Goal: Information Seeking & Learning: Learn about a topic

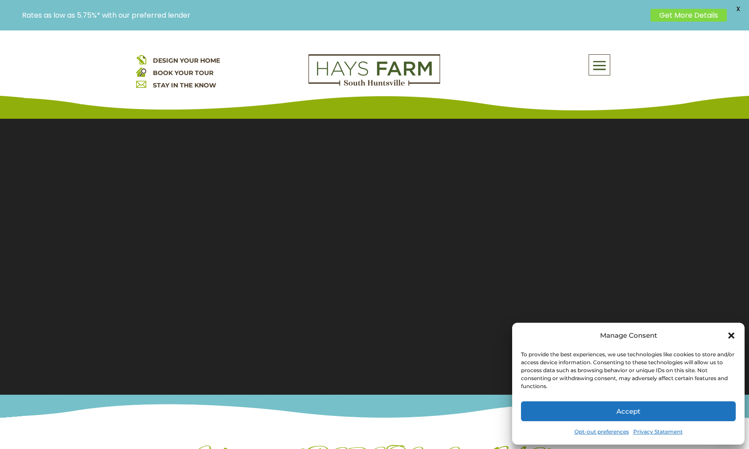
click at [613, 413] on button "Accept" at bounding box center [628, 412] width 215 height 20
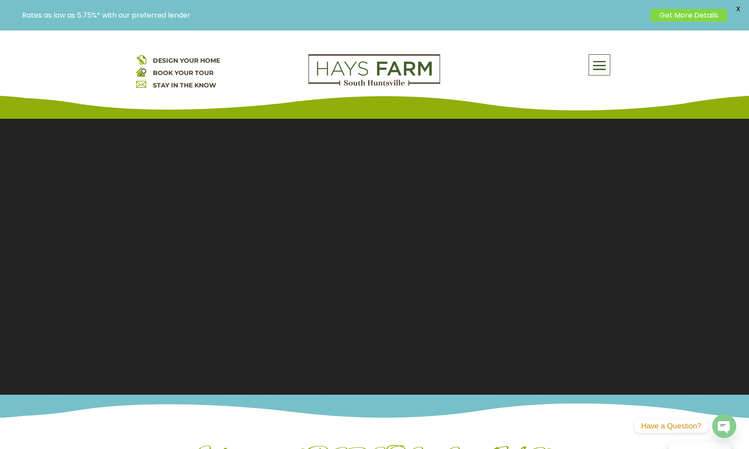
click at [682, 56] on div "DESIGN YOUR HOME BOOK YOUR TOUR STAY IN THE KNOW About Us Quick Move-in Homes A…" at bounding box center [374, 74] width 749 height 88
click at [593, 66] on span at bounding box center [599, 65] width 21 height 20
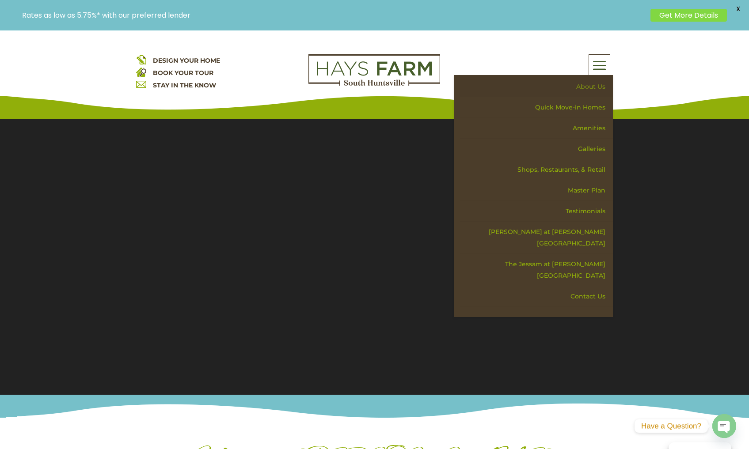
click at [584, 84] on link "About Us" at bounding box center [536, 86] width 153 height 21
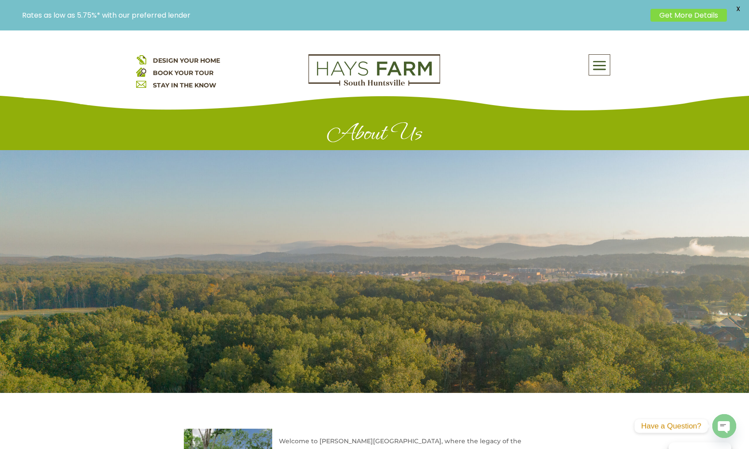
click at [590, 70] on div "About Us Quick Move-in Homes Amenities Galleries Shops, Restaurants, & Retail M…" at bounding box center [599, 65] width 21 height 20
click at [598, 66] on span at bounding box center [599, 65] width 21 height 20
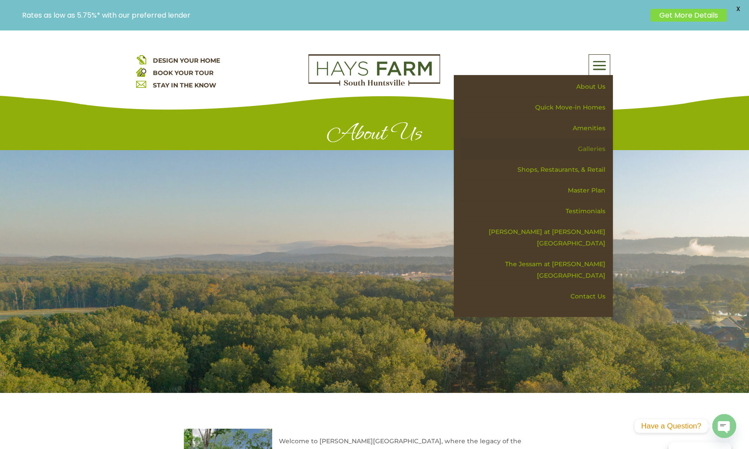
click at [592, 146] on link "Galleries" at bounding box center [536, 149] width 153 height 21
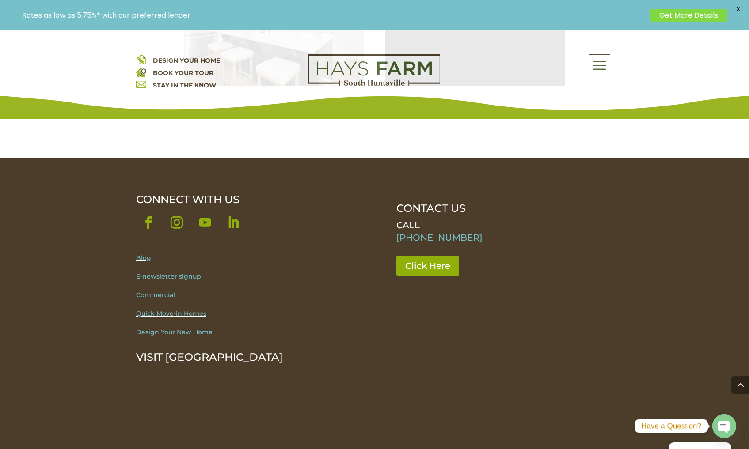
scroll to position [812, 0]
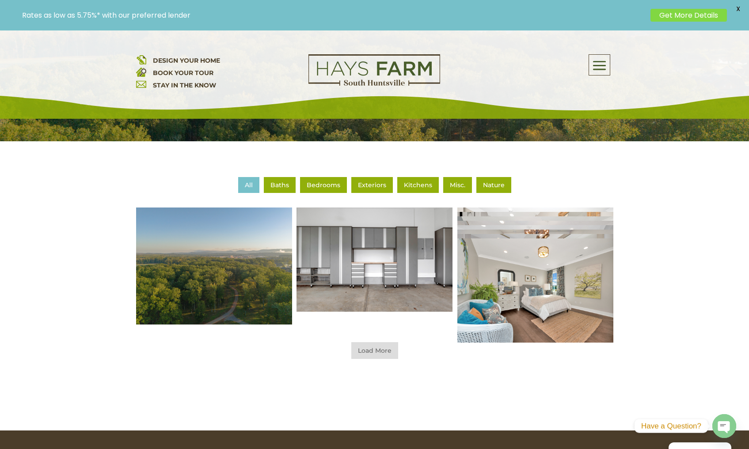
scroll to position [269, 0]
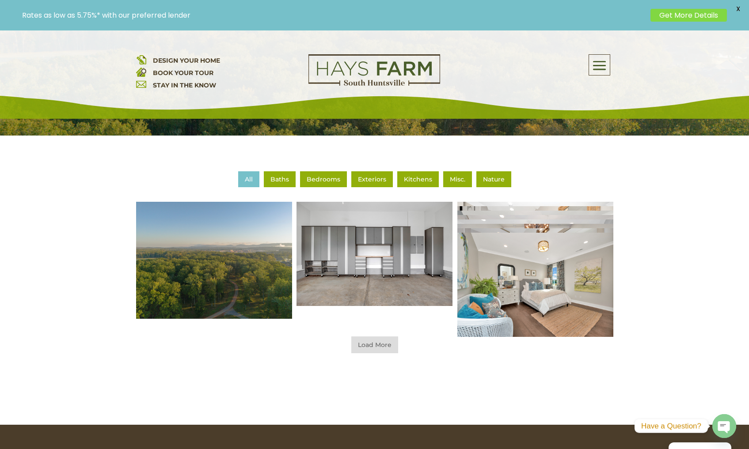
click at [456, 177] on li "Misc." at bounding box center [457, 179] width 29 height 16
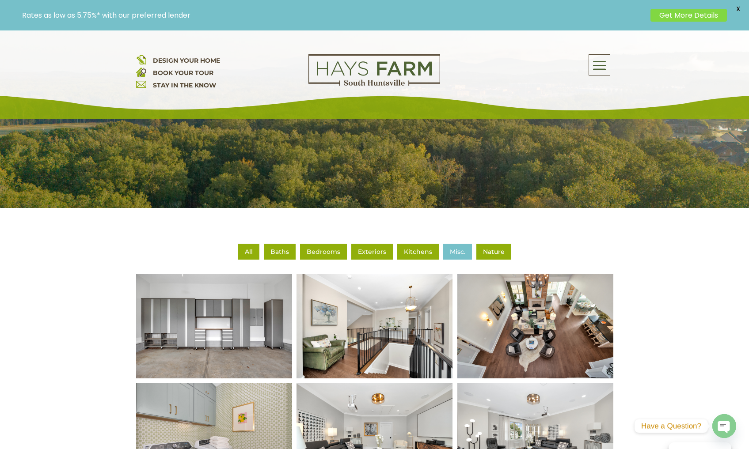
scroll to position [242, 0]
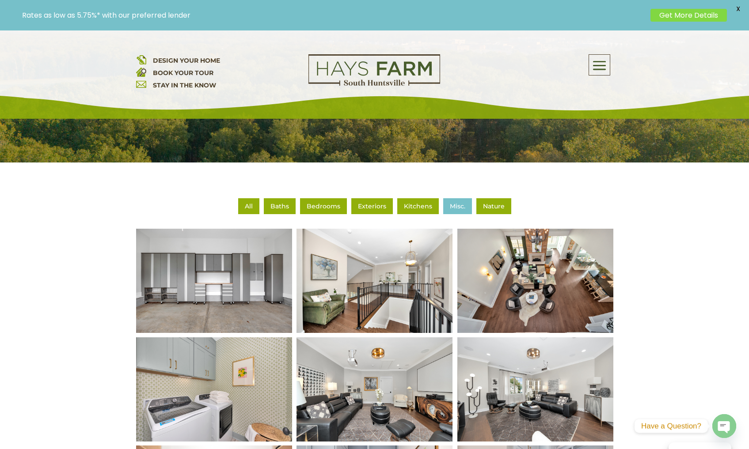
click at [248, 206] on li "All" at bounding box center [248, 206] width 21 height 16
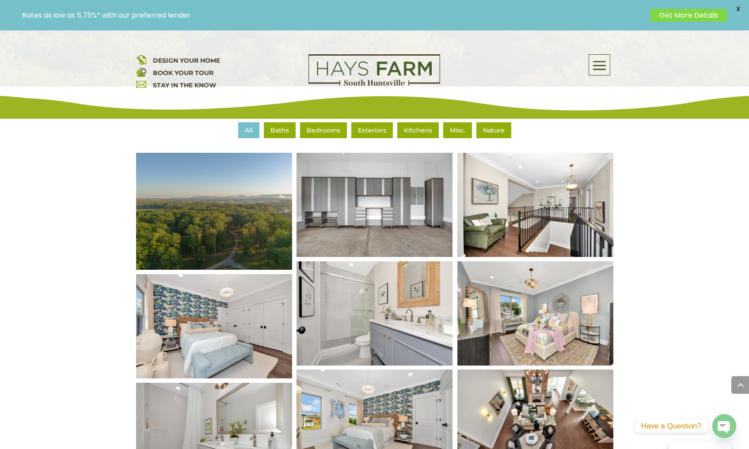
scroll to position [0, 0]
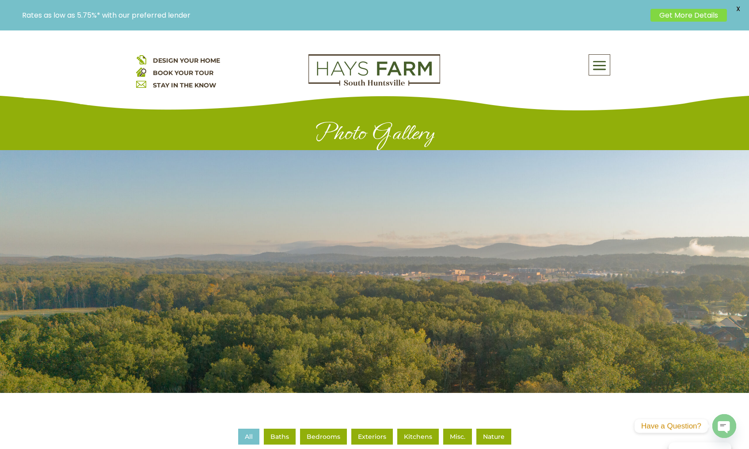
click at [597, 64] on span at bounding box center [599, 65] width 21 height 20
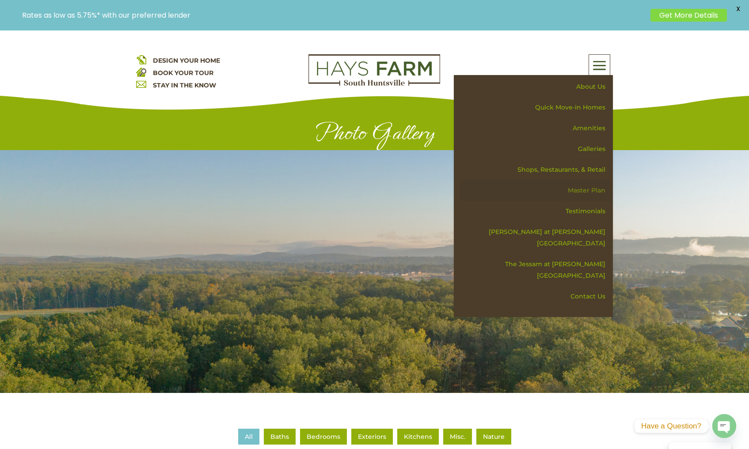
click at [593, 191] on link "Master Plan" at bounding box center [536, 190] width 153 height 21
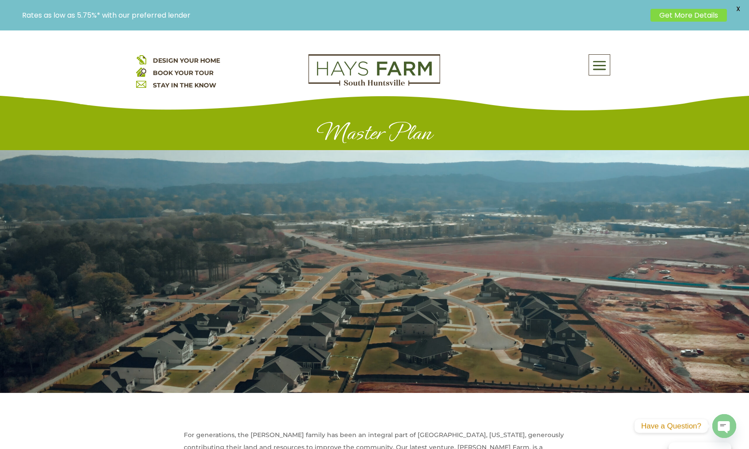
click at [597, 70] on span at bounding box center [599, 65] width 21 height 20
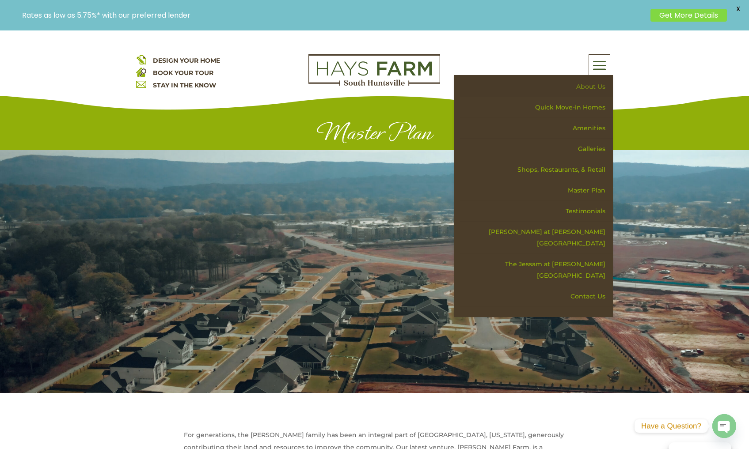
click at [584, 90] on link "About Us" at bounding box center [536, 86] width 153 height 21
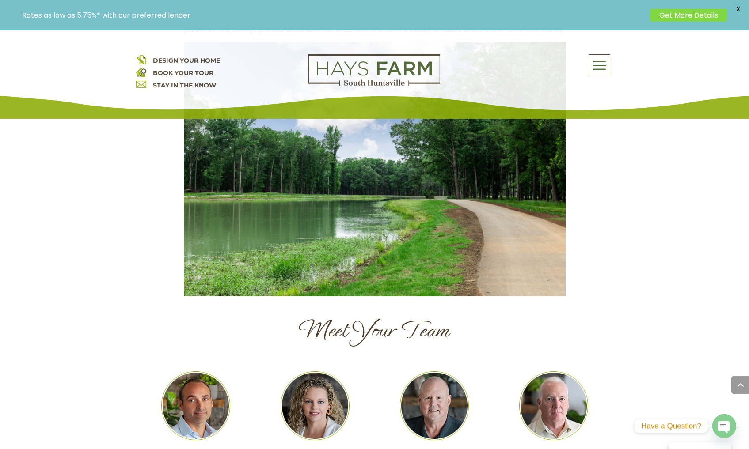
scroll to position [825, 0]
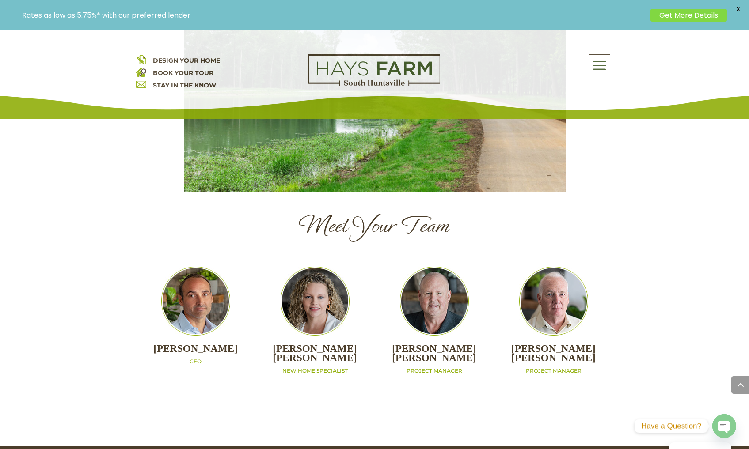
click at [443, 267] on img at bounding box center [434, 301] width 69 height 69
click at [422, 368] on p "PROJECT MANAGER" at bounding box center [434, 372] width 119 height 8
click at [596, 66] on span at bounding box center [599, 65] width 21 height 20
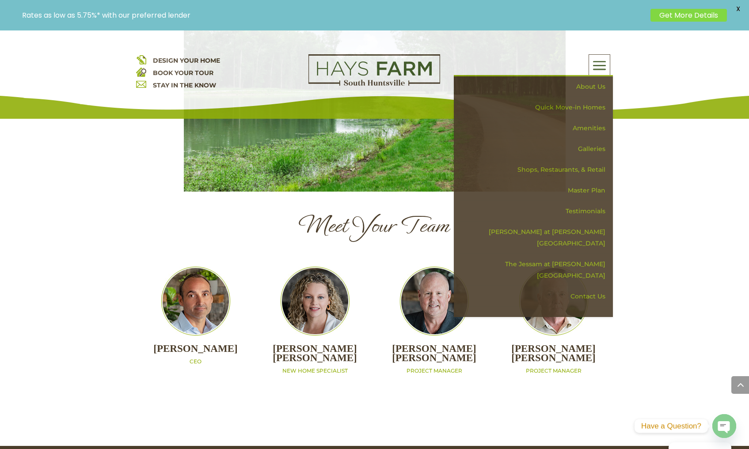
click at [505, 347] on div "MATT WILLAUER CEO LAURA ROGERS NEW HOME SPECIALIST TOM PENDLETON PROJECT MANAGE…" at bounding box center [374, 321] width 477 height 132
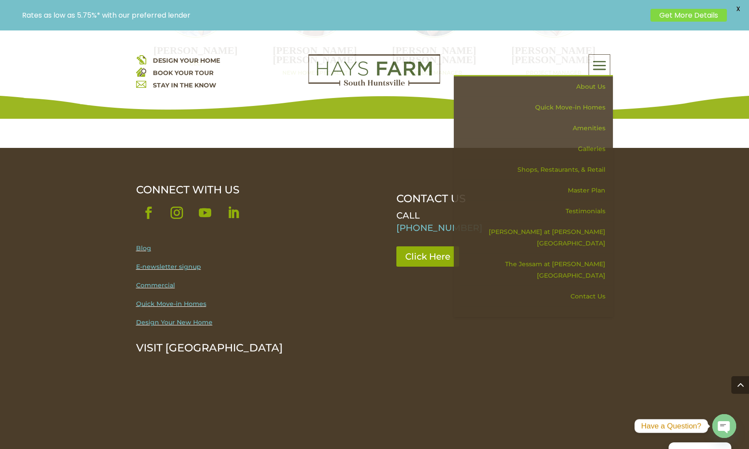
scroll to position [1077, 0]
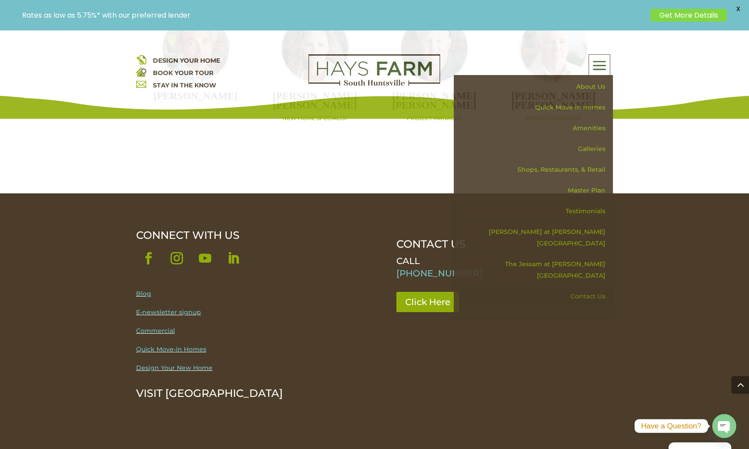
click at [598, 286] on link "Contact Us" at bounding box center [536, 296] width 153 height 21
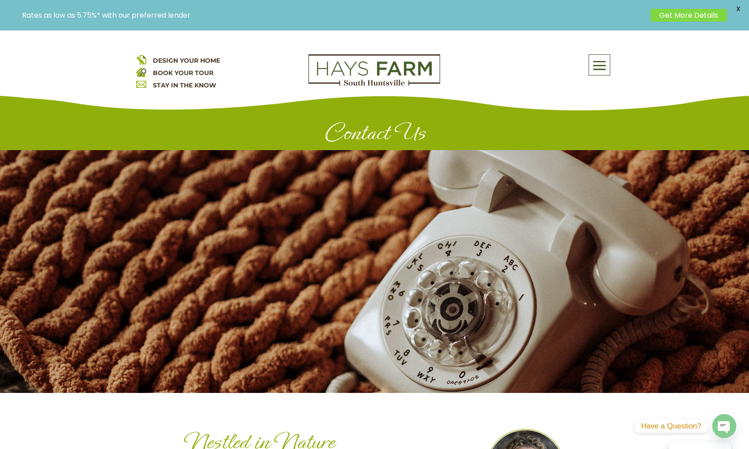
click at [604, 66] on span at bounding box center [599, 65] width 21 height 20
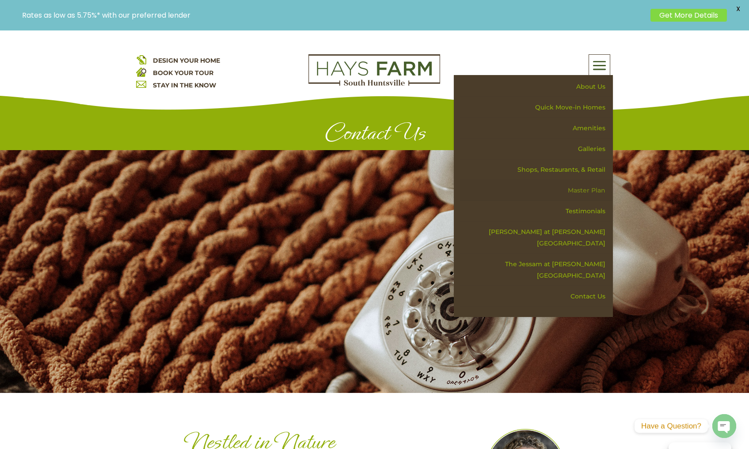
click at [590, 190] on link "Master Plan" at bounding box center [536, 190] width 153 height 21
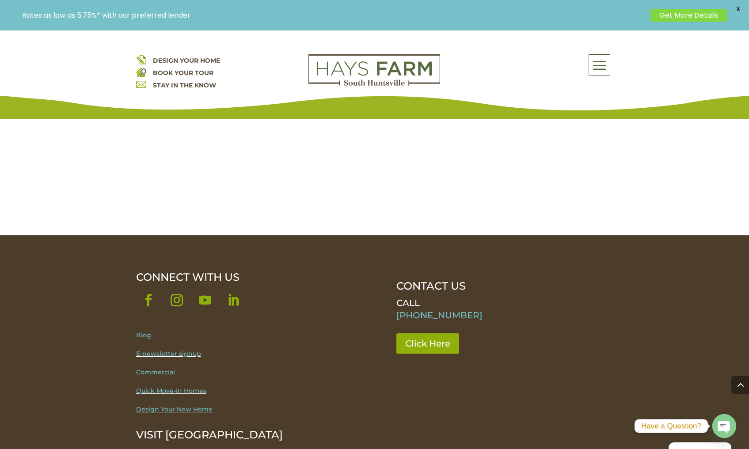
scroll to position [1412, 0]
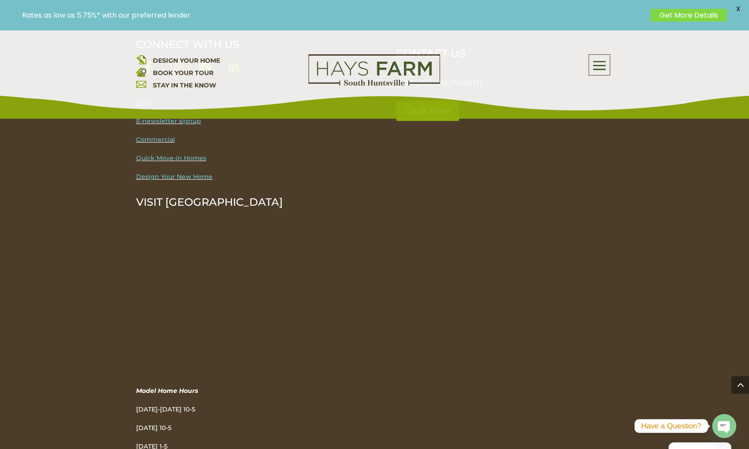
click at [593, 68] on span at bounding box center [599, 65] width 21 height 20
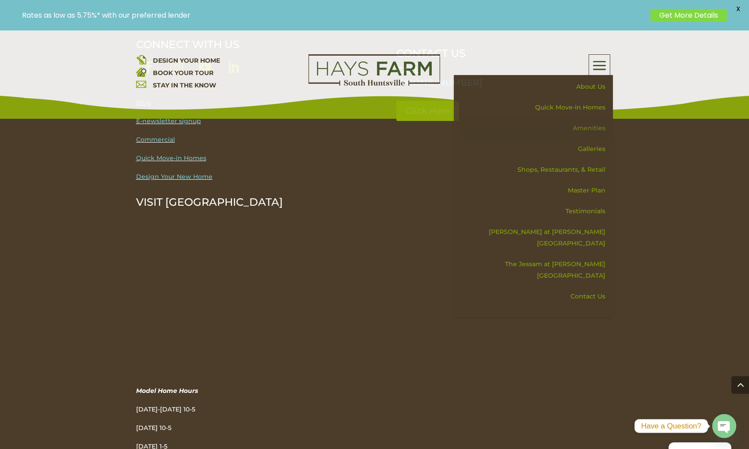
click at [592, 130] on link "Amenities" at bounding box center [536, 128] width 153 height 21
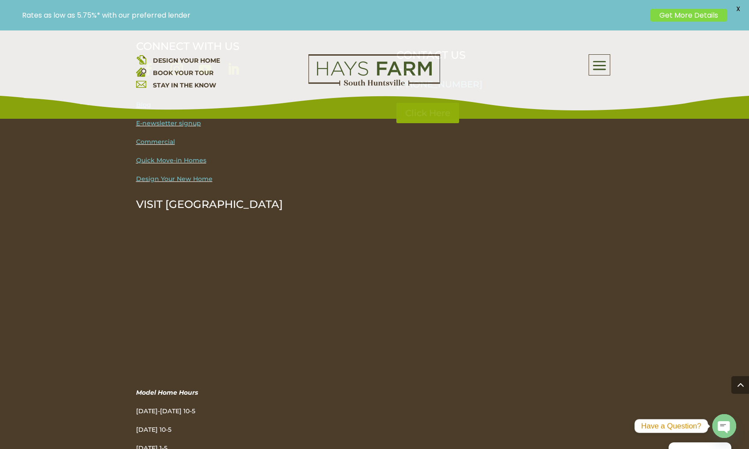
scroll to position [1491, 0]
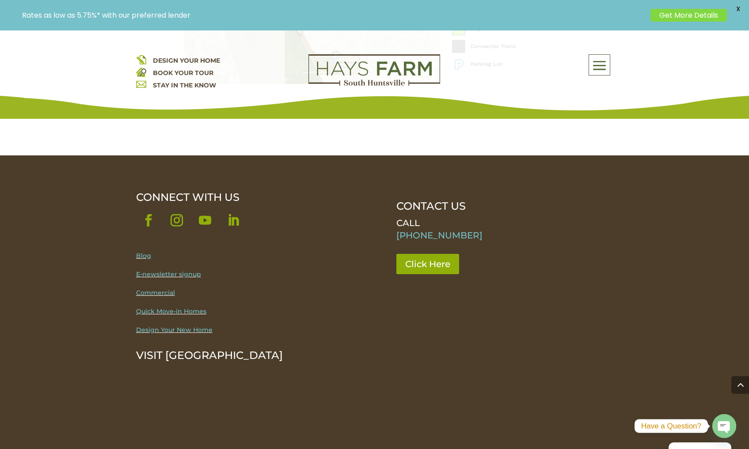
click at [590, 65] on span at bounding box center [599, 65] width 21 height 20
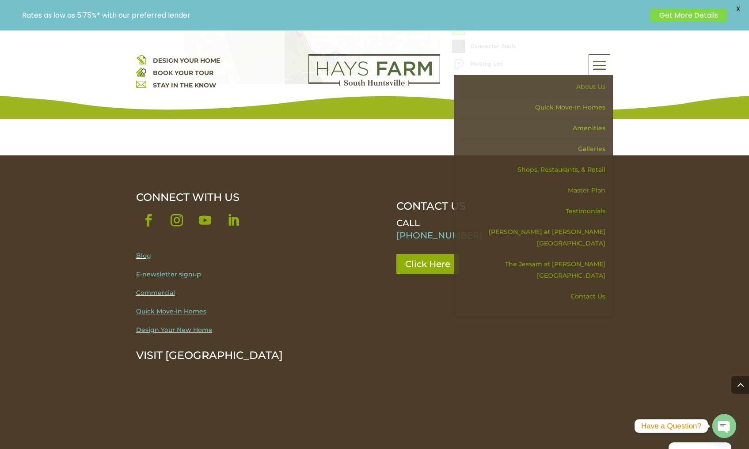
click at [589, 85] on link "About Us" at bounding box center [536, 86] width 153 height 21
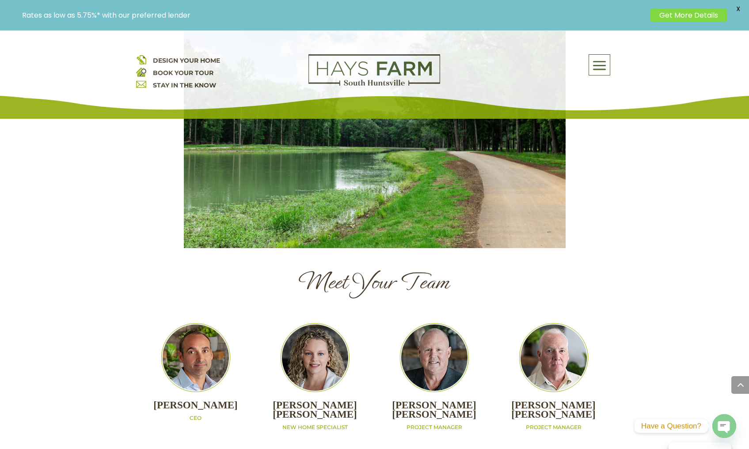
scroll to position [921, 0]
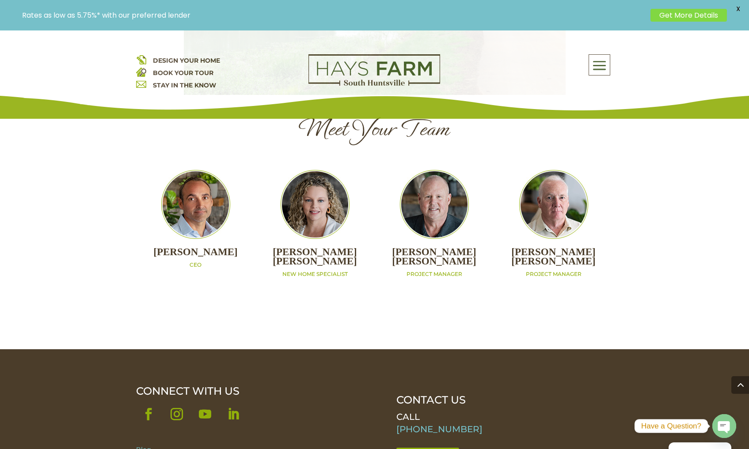
drag, startPoint x: 200, startPoint y: 215, endPoint x: 201, endPoint y: 167, distance: 47.7
click at [200, 248] on h2 "[PERSON_NAME]" at bounding box center [195, 255] width 119 height 14
click at [200, 170] on img at bounding box center [195, 204] width 69 height 69
click at [305, 176] on img at bounding box center [315, 204] width 69 height 69
click at [301, 248] on h2 "[PERSON_NAME]" at bounding box center [314, 259] width 119 height 23
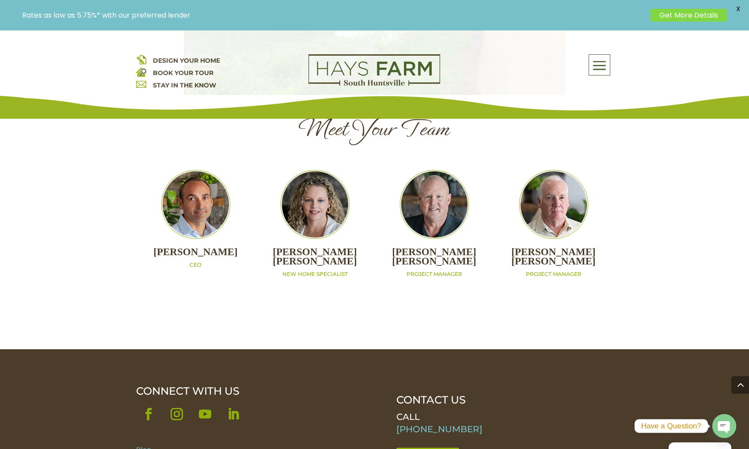
click at [302, 271] on p "NEW HOME SPECIALIST" at bounding box center [314, 275] width 119 height 8
click at [424, 271] on p "PROJECT MANAGER" at bounding box center [434, 275] width 119 height 8
click at [434, 207] on div "[PERSON_NAME] PROJECT MANAGER" at bounding box center [434, 224] width 119 height 108
click at [437, 248] on h2 "[PERSON_NAME]" at bounding box center [434, 259] width 119 height 23
click at [569, 248] on h2 "[PERSON_NAME]" at bounding box center [553, 259] width 119 height 23
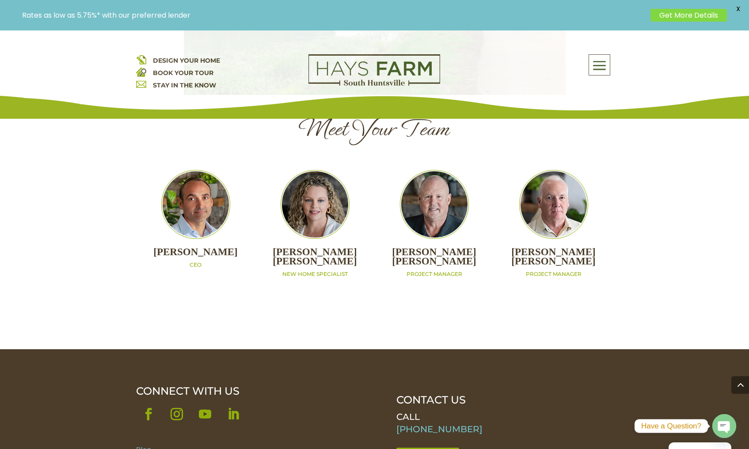
click at [571, 172] on img at bounding box center [553, 204] width 69 height 69
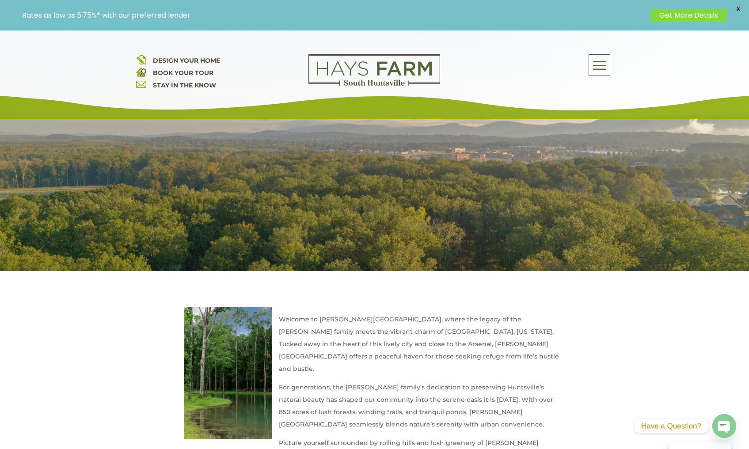
scroll to position [0, 0]
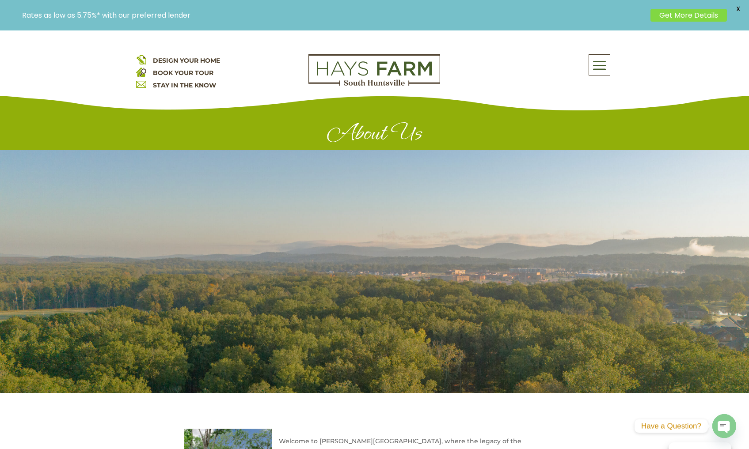
click at [600, 71] on span at bounding box center [599, 65] width 21 height 20
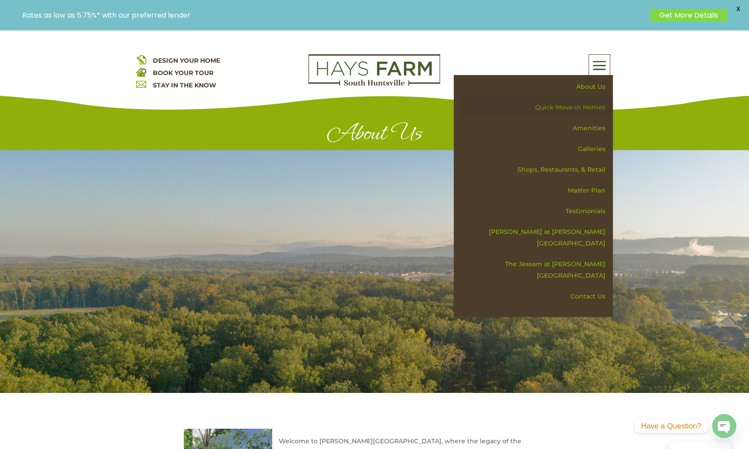
click at [556, 108] on link "Quick Move-in Homes" at bounding box center [536, 107] width 153 height 21
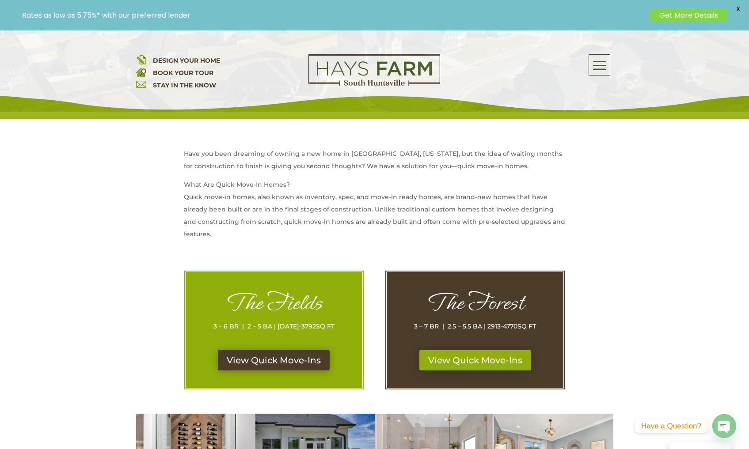
scroll to position [442, 0]
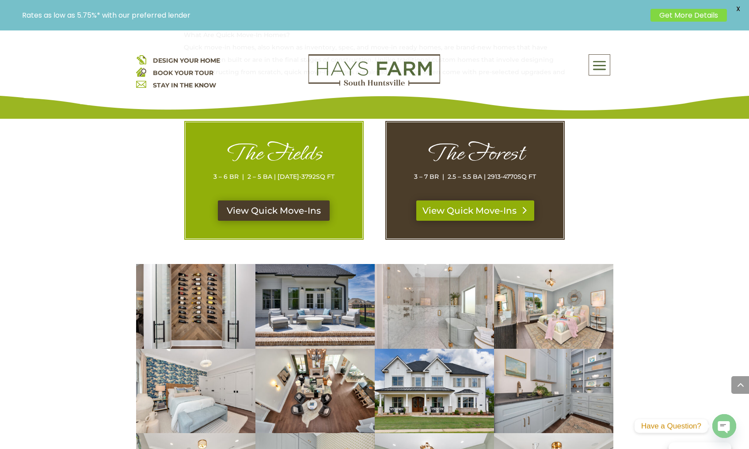
click at [457, 214] on link "View Quick Move-Ins" at bounding box center [475, 211] width 118 height 20
click at [259, 215] on link "View Quick Move-Ins" at bounding box center [274, 211] width 118 height 20
click at [262, 209] on link "View Quick Move-Ins" at bounding box center [274, 211] width 118 height 20
click at [468, 214] on link "View Quick Move-Ins" at bounding box center [475, 211] width 118 height 20
